Goal: Task Accomplishment & Management: Manage account settings

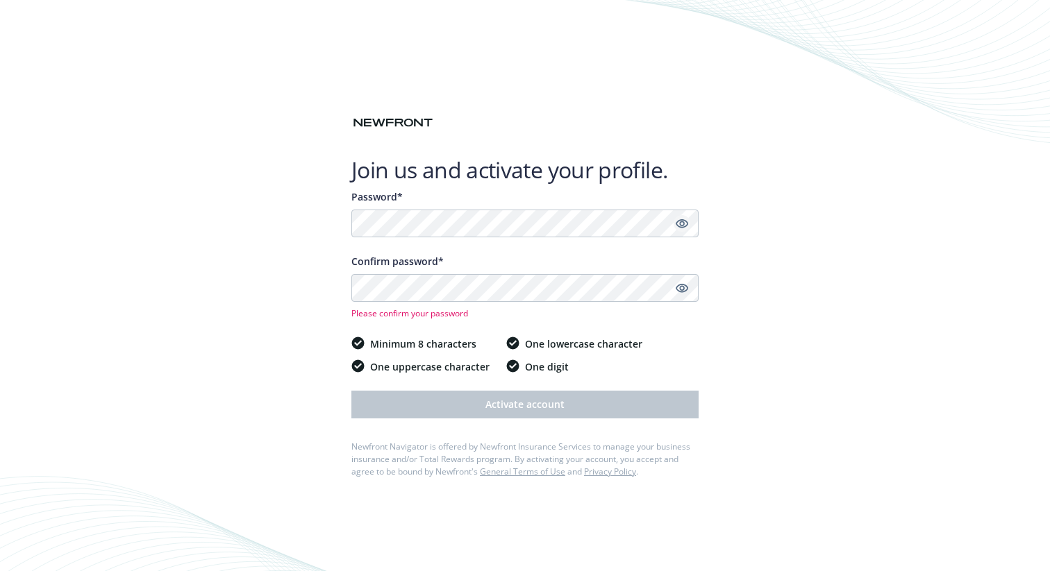
click at [680, 226] on icon "Show password" at bounding box center [681, 223] width 12 height 9
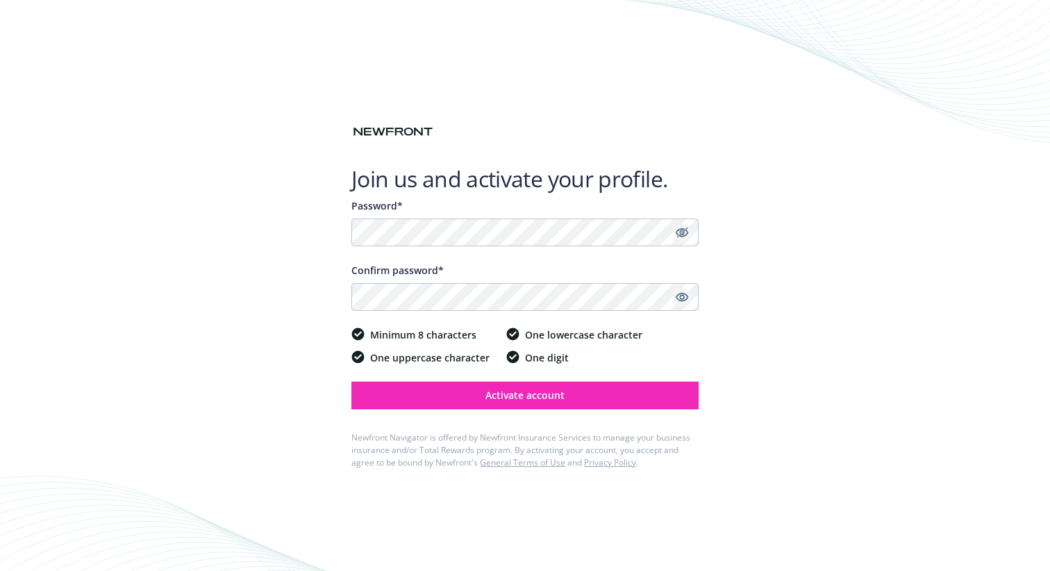
click at [684, 294] on icon "Show password" at bounding box center [681, 297] width 12 height 9
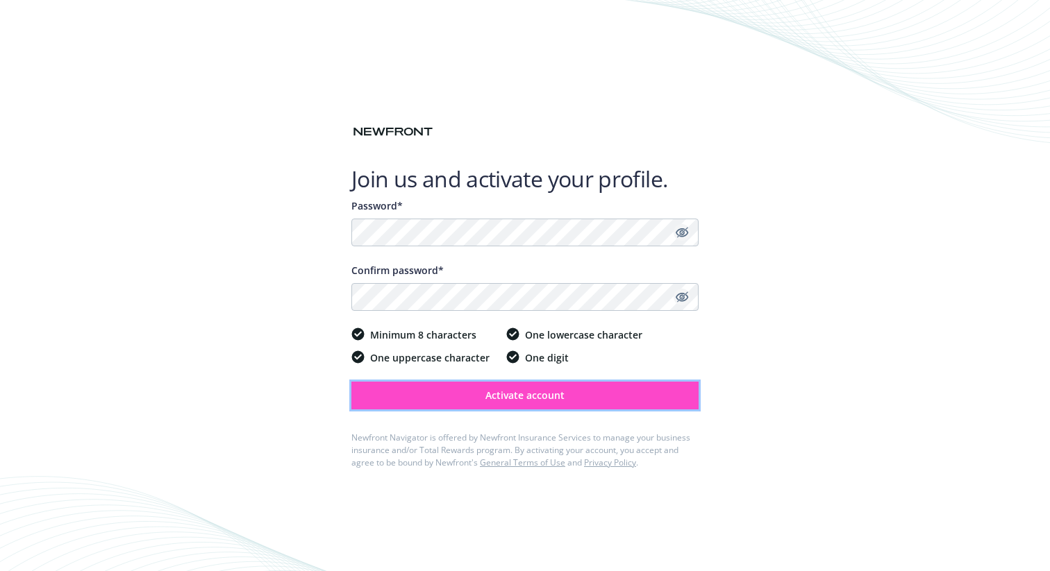
click at [565, 399] on button "Activate account" at bounding box center [524, 396] width 347 height 28
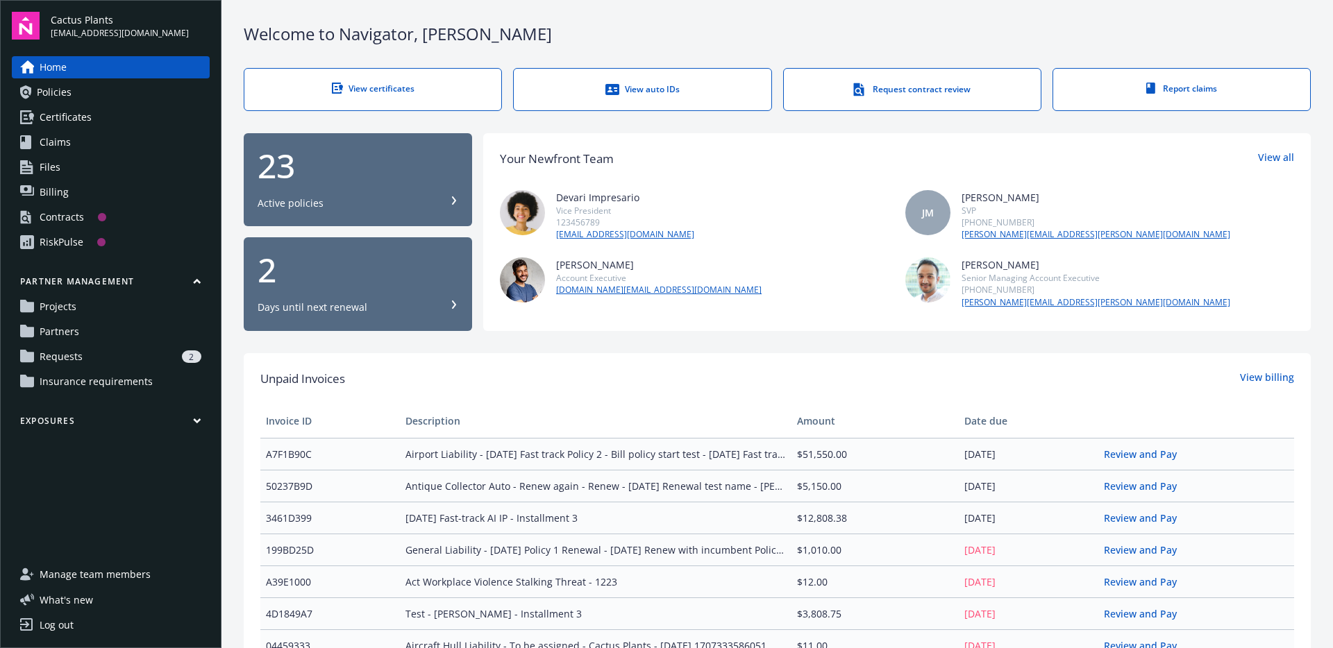
click at [66, 133] on span "Claims" at bounding box center [55, 142] width 31 height 22
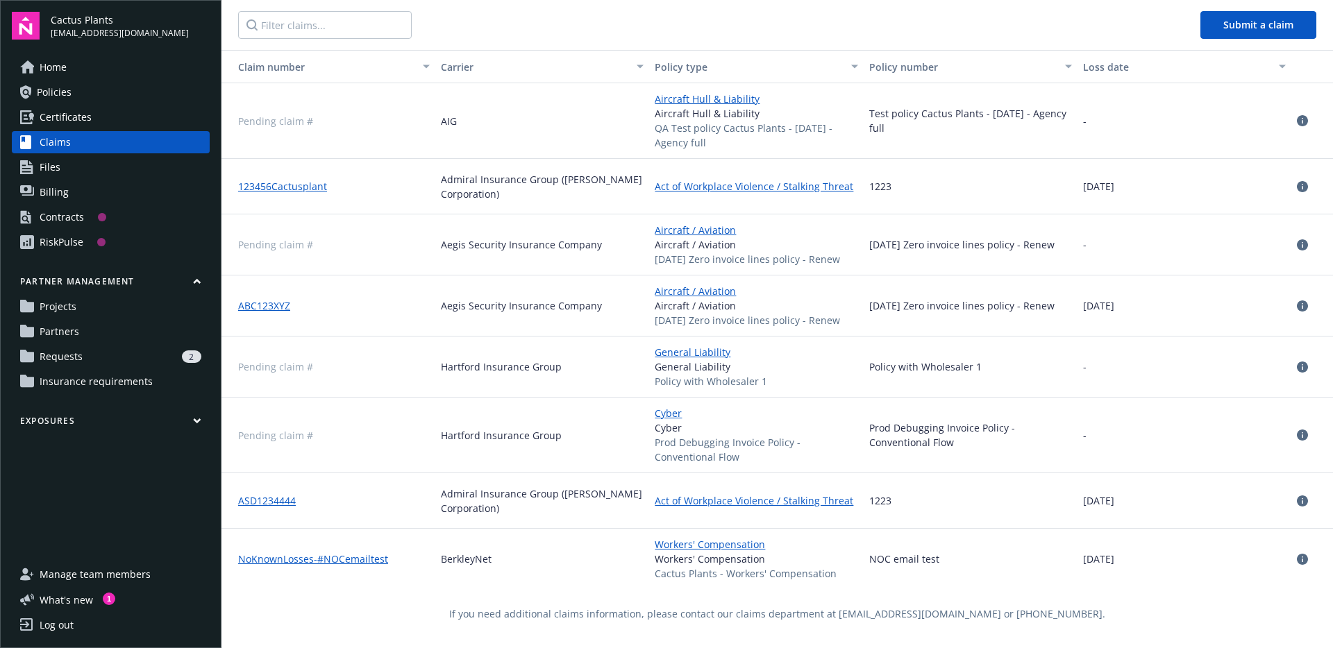
click at [54, 67] on span "Home" at bounding box center [53, 67] width 27 height 22
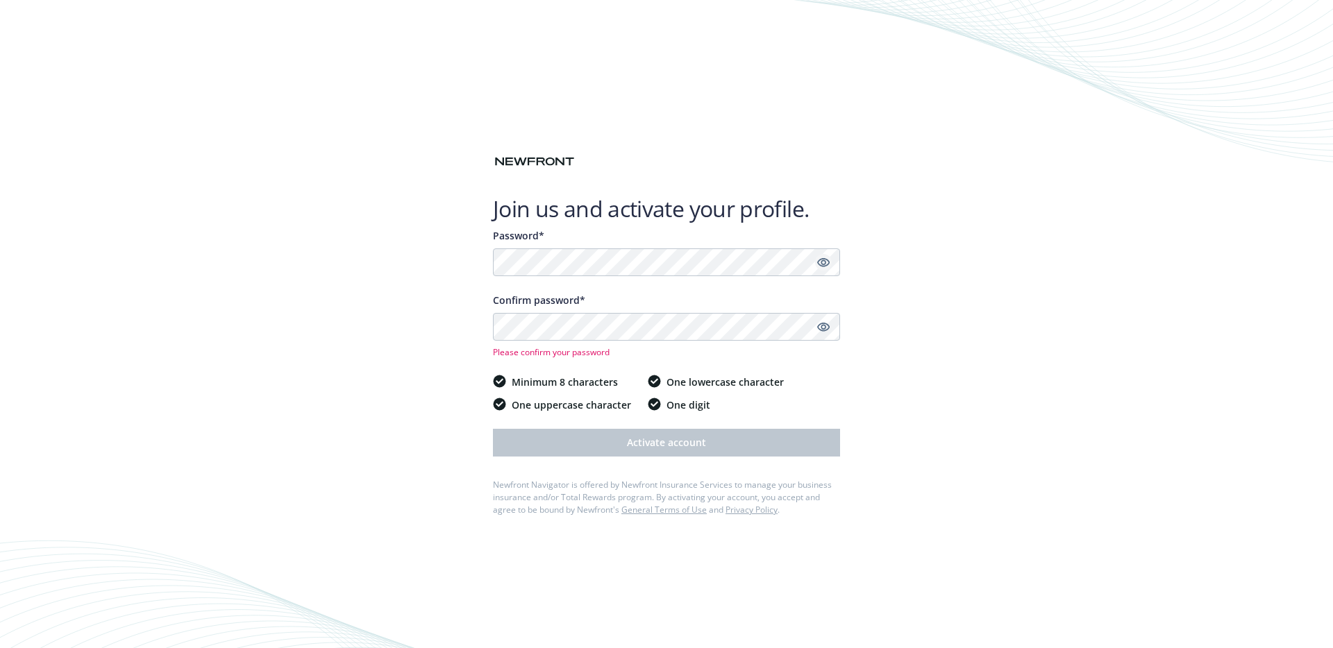
click at [824, 264] on icon "Show password" at bounding box center [823, 262] width 12 height 9
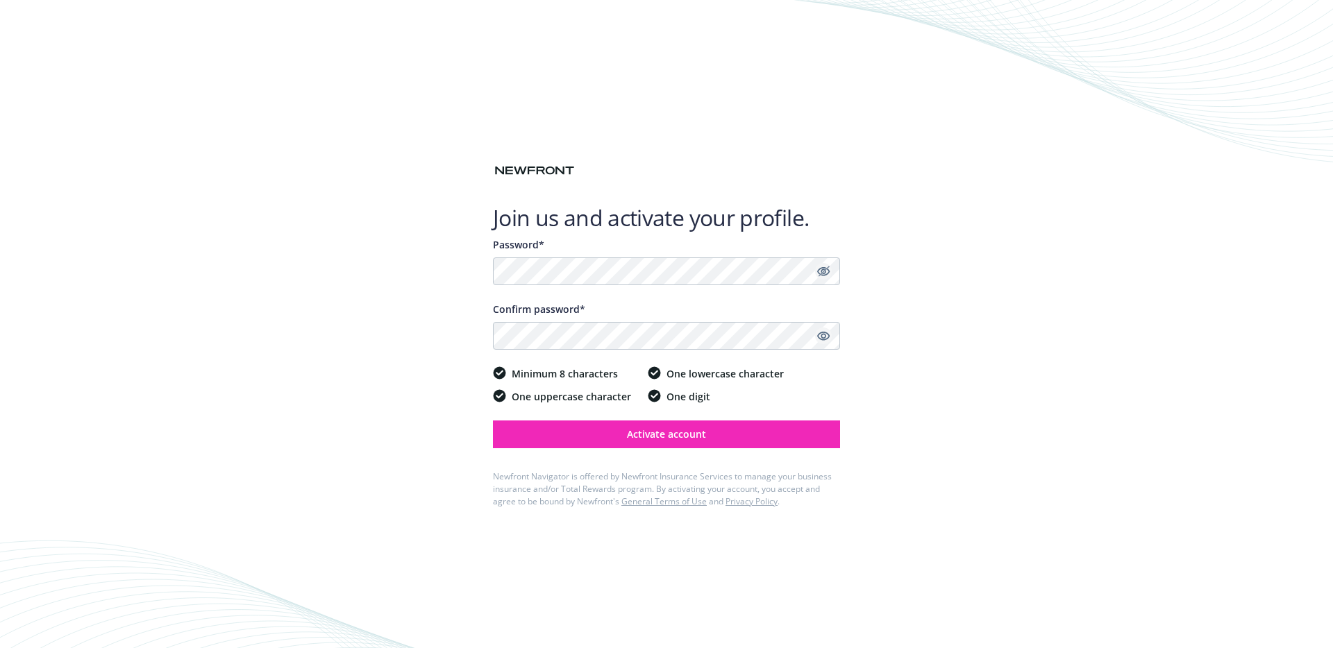
click at [828, 337] on icon "Show password" at bounding box center [823, 336] width 12 height 9
click at [709, 439] on button "Activate account" at bounding box center [666, 435] width 347 height 28
